Goal: Check status

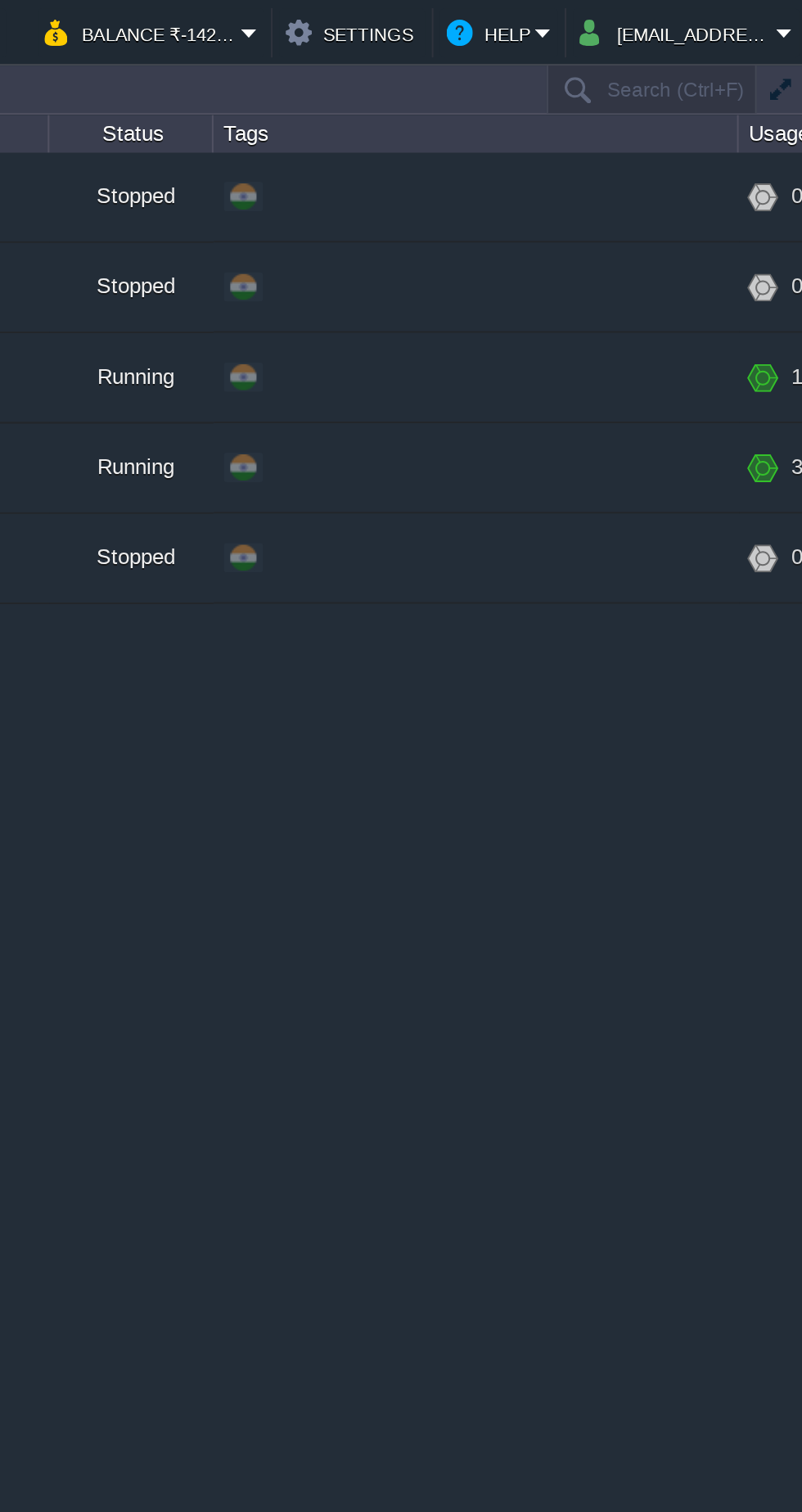
click at [503, 16] on button "Balance ₹-1422.55" at bounding box center [472, 16] width 98 height 20
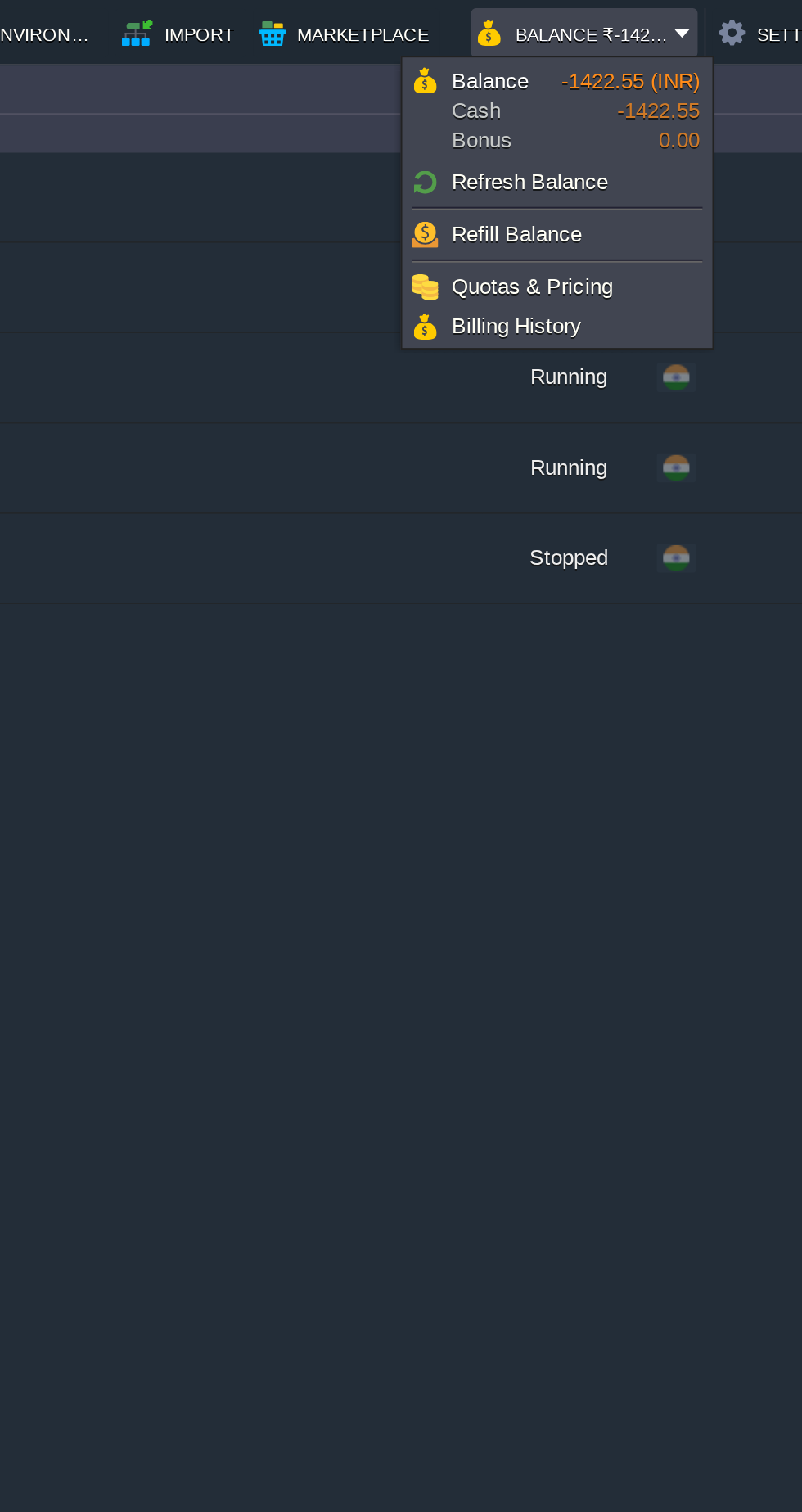
click at [459, 57] on span "Balance Cash Bonus" at bounding box center [438, 55] width 55 height 45
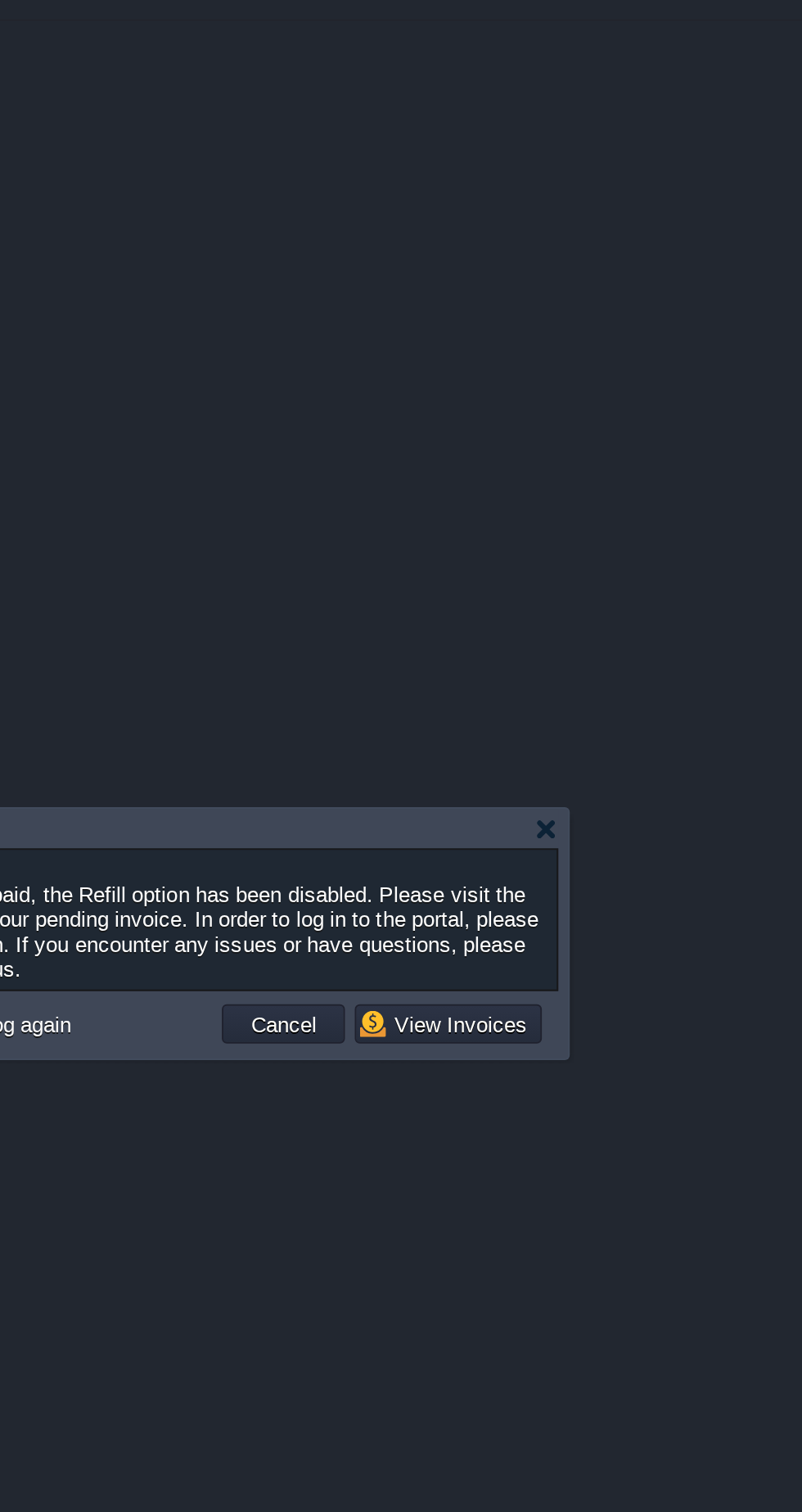
click at [560, 803] on button "View Invoices" at bounding box center [545, 802] width 88 height 15
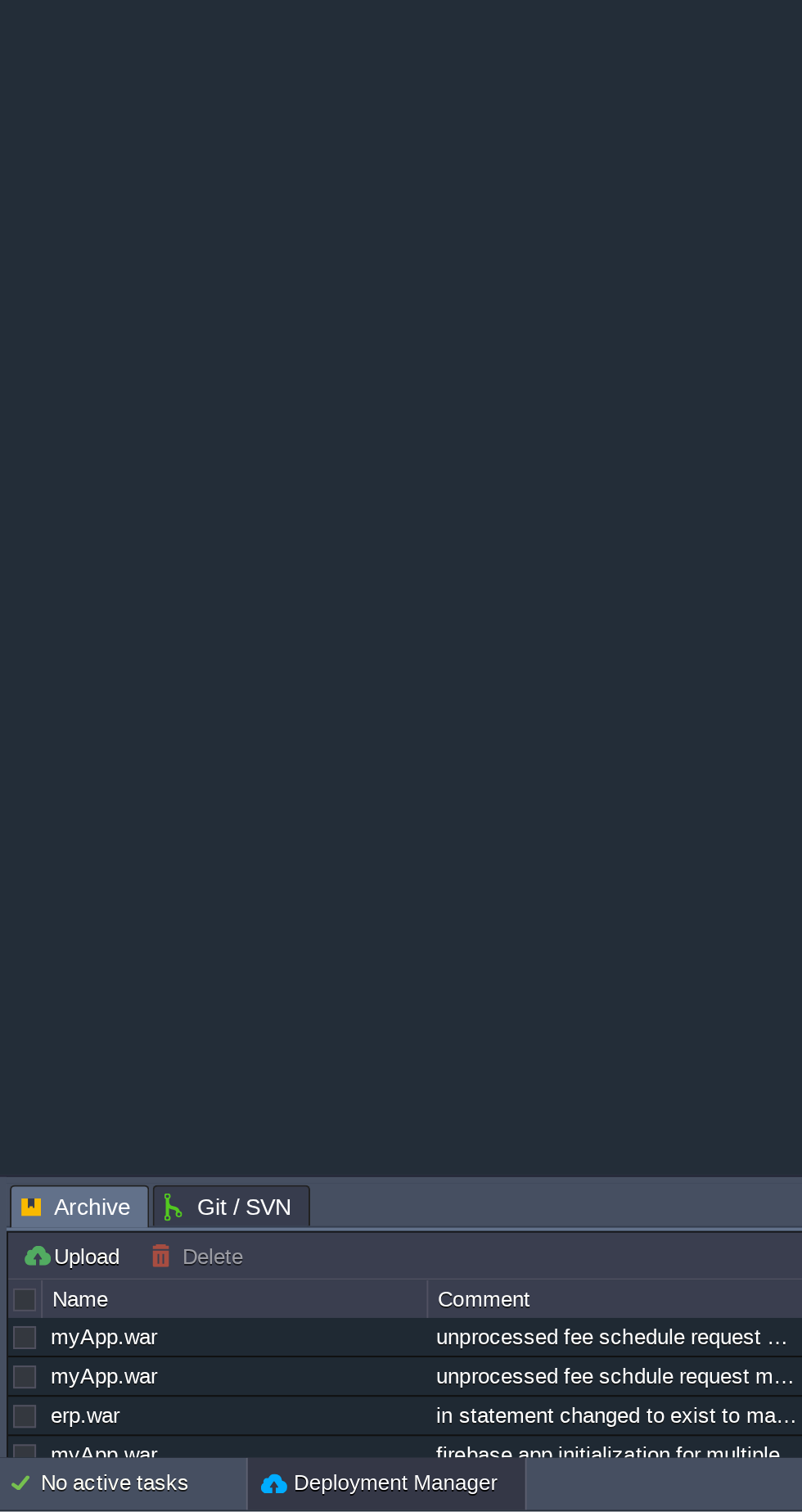
scroll to position [0, 143]
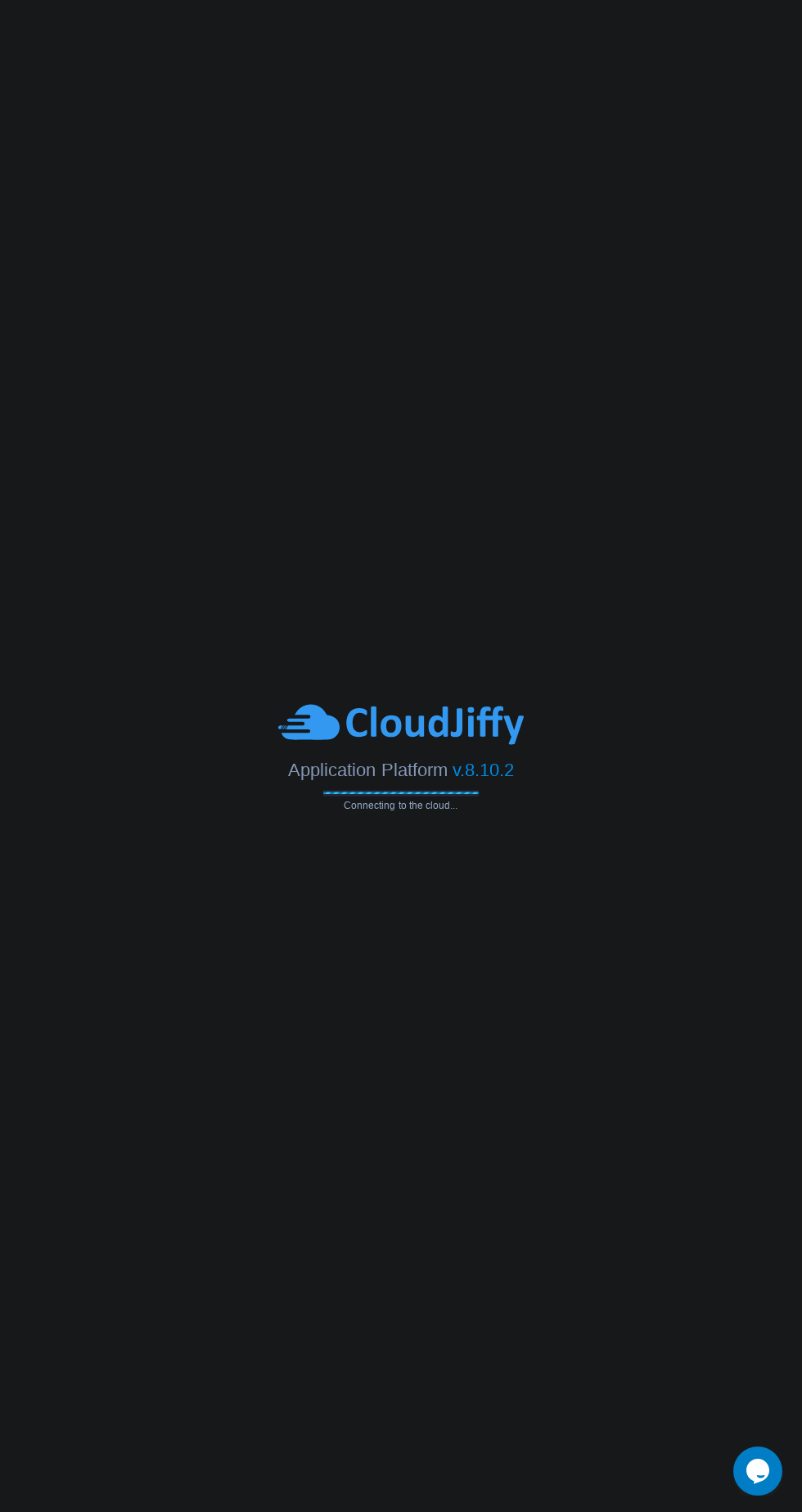
click at [237, 62] on body "Application Platform v.8.10.2 Connecting to the cloud..." at bounding box center [401, 756] width 802 height 1512
